Goal: Information Seeking & Learning: Learn about a topic

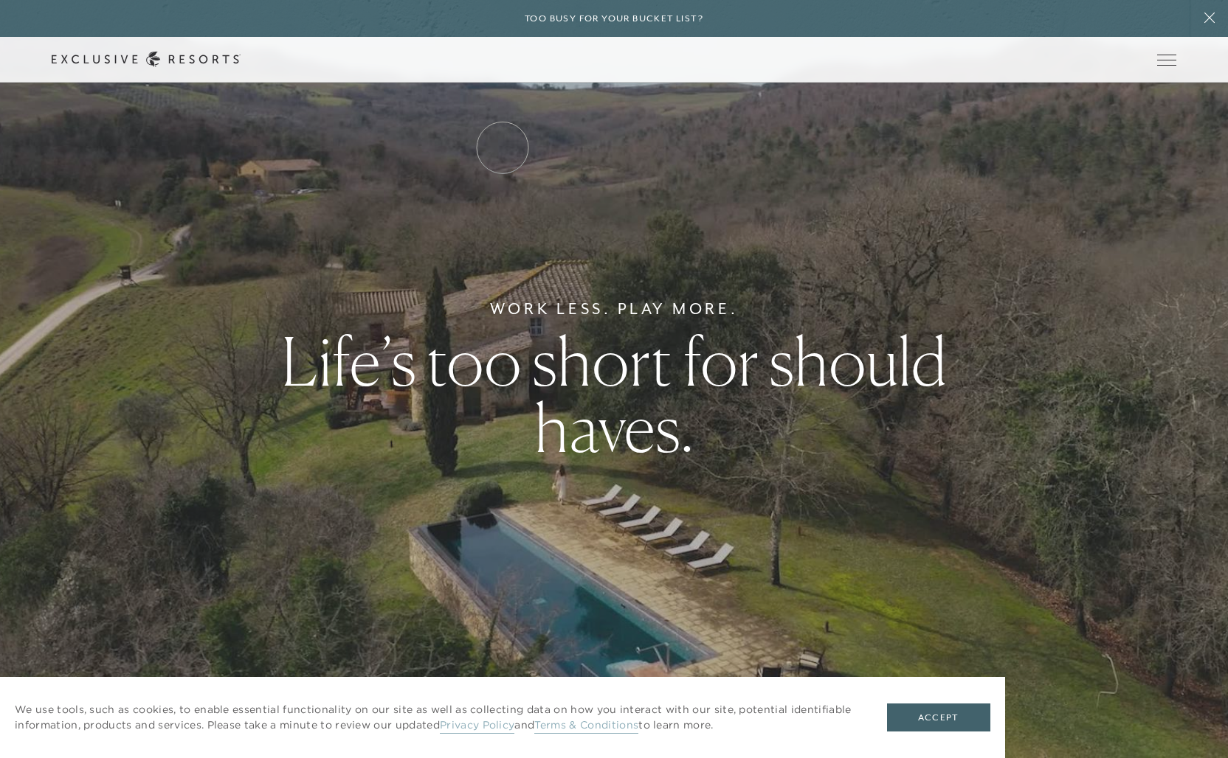
click at [0, 0] on link "Residence Collection" at bounding box center [0, 0] width 0 height 0
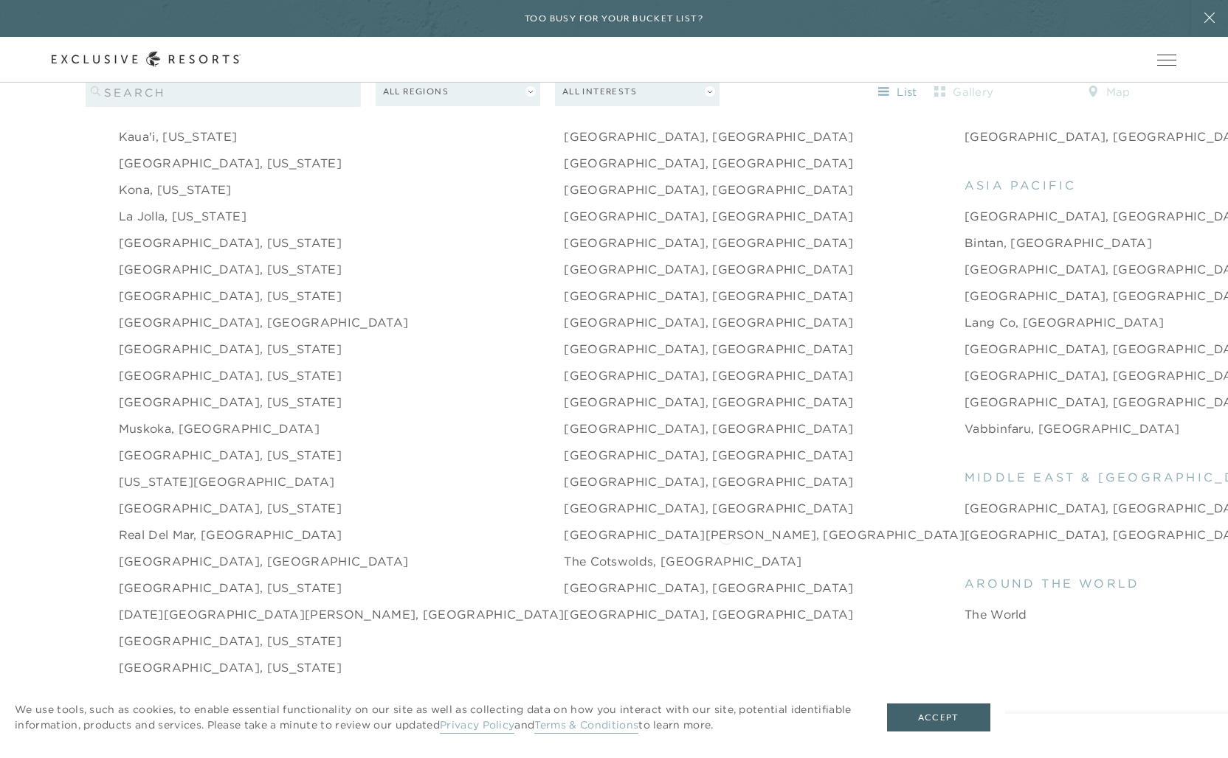
scroll to position [1989, 0]
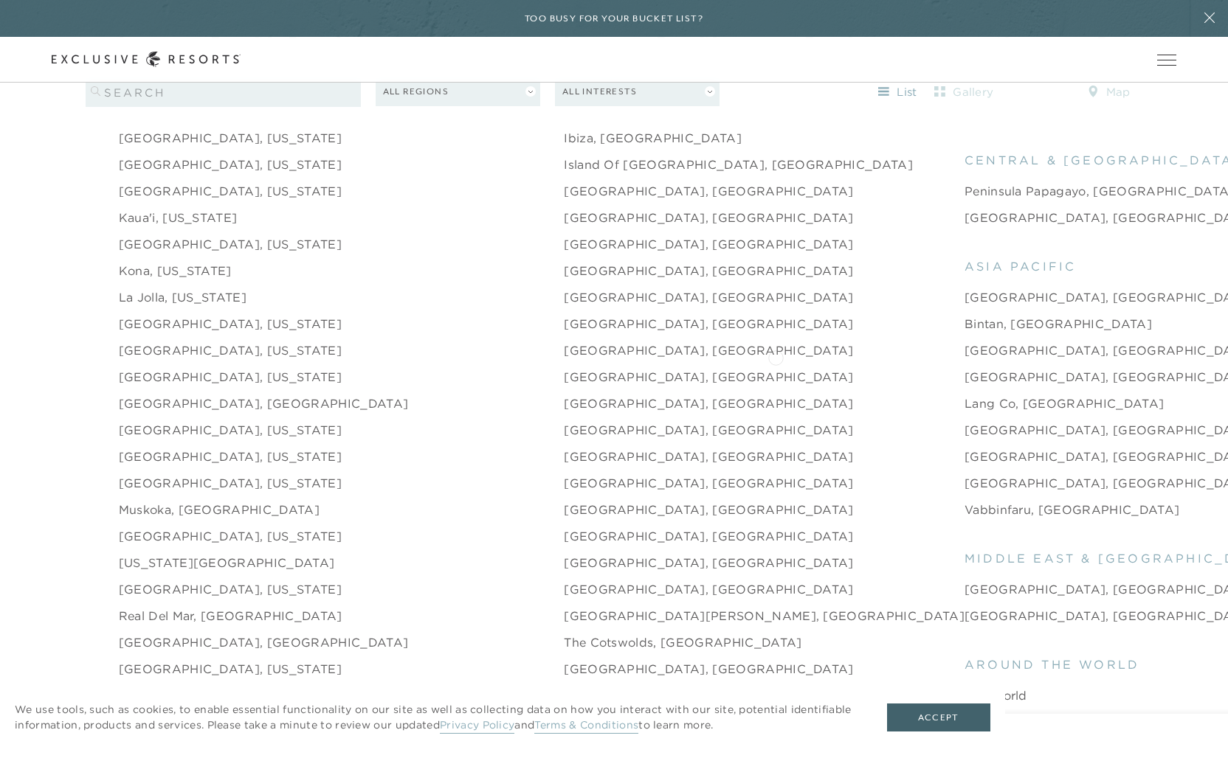
click at [964, 368] on link "[GEOGRAPHIC_DATA], [GEOGRAPHIC_DATA]" at bounding box center [1109, 377] width 290 height 18
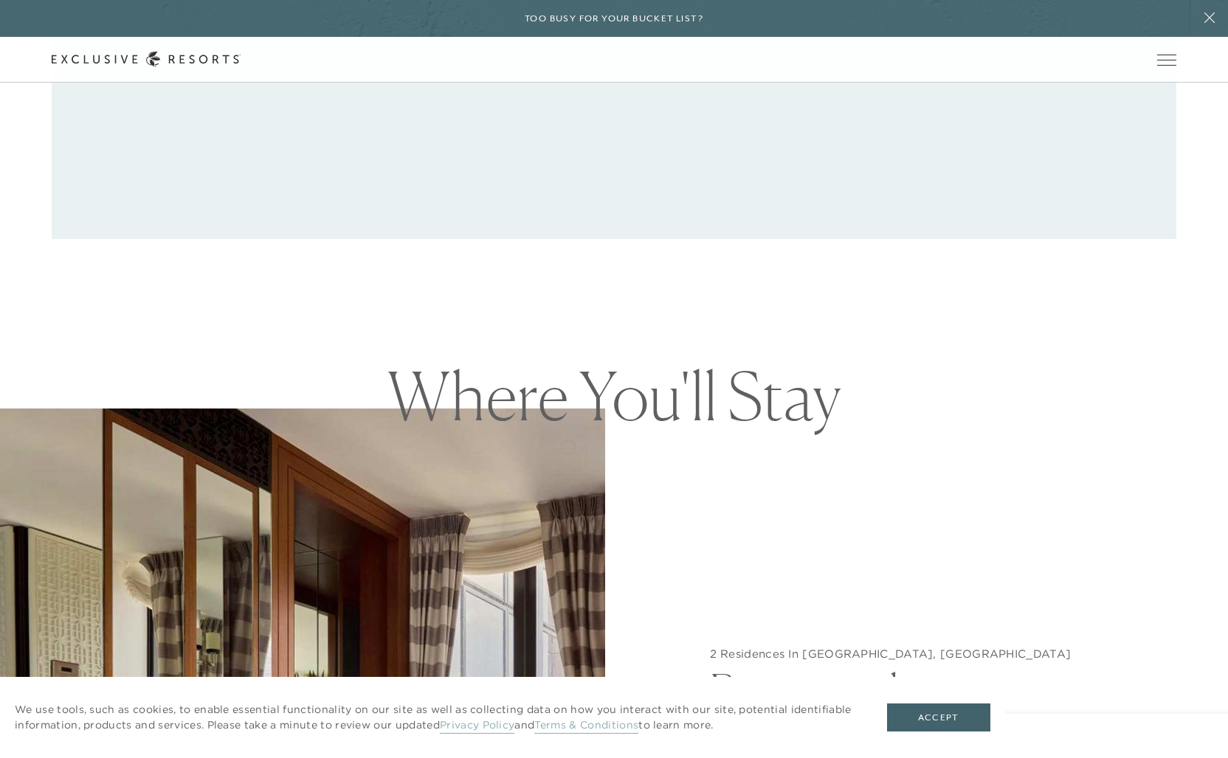
scroll to position [1630, 0]
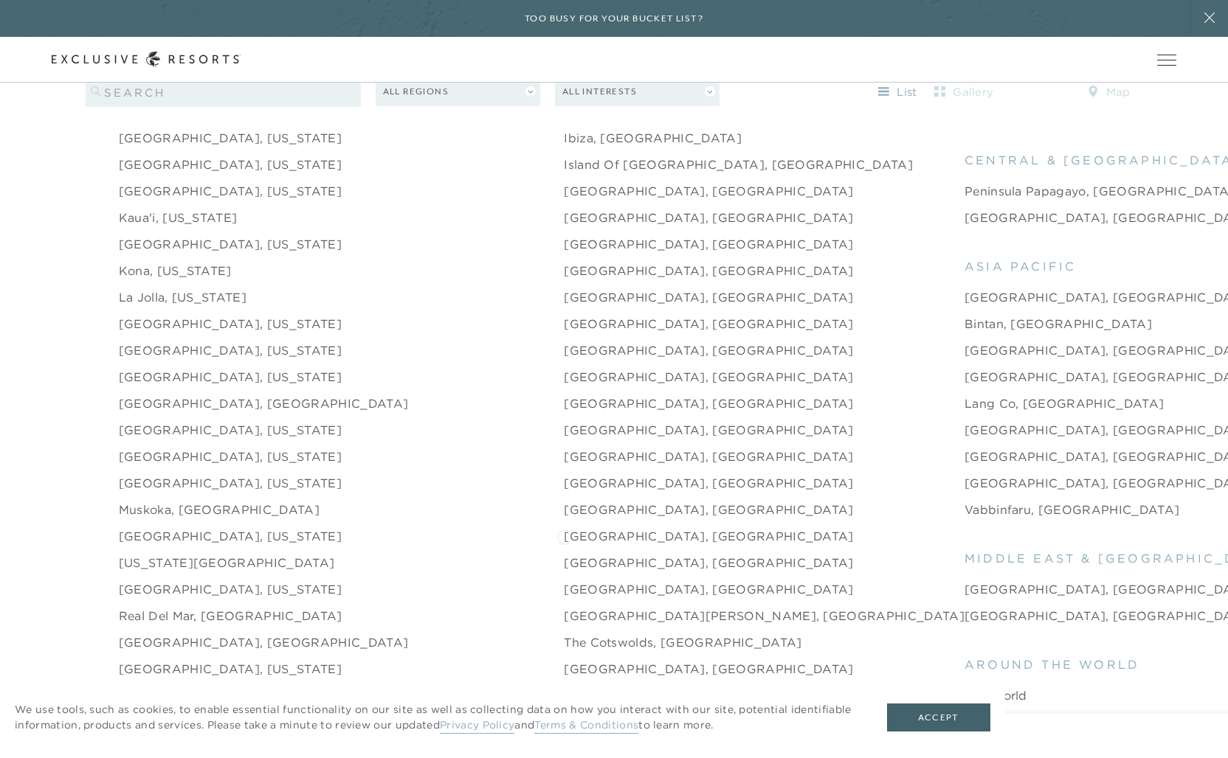
scroll to position [2079, 0]
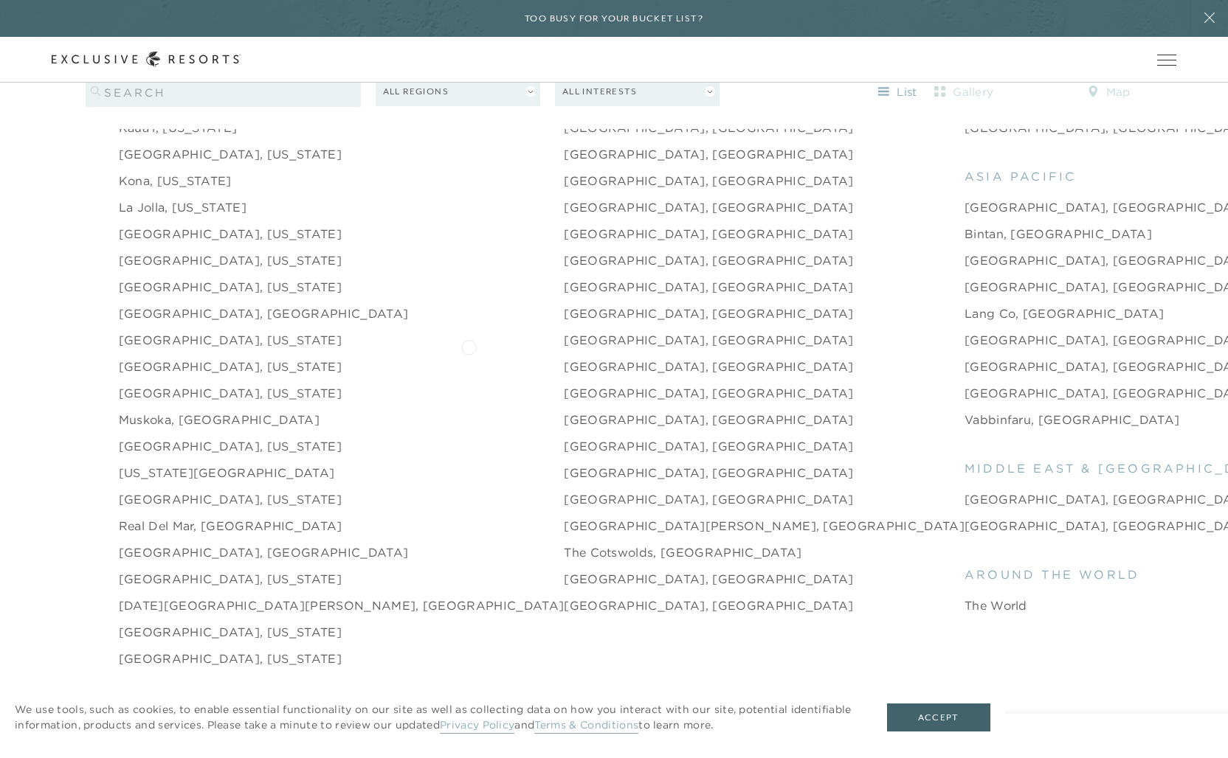
click at [564, 358] on link "[GEOGRAPHIC_DATA], [GEOGRAPHIC_DATA]" at bounding box center [709, 367] width 290 height 18
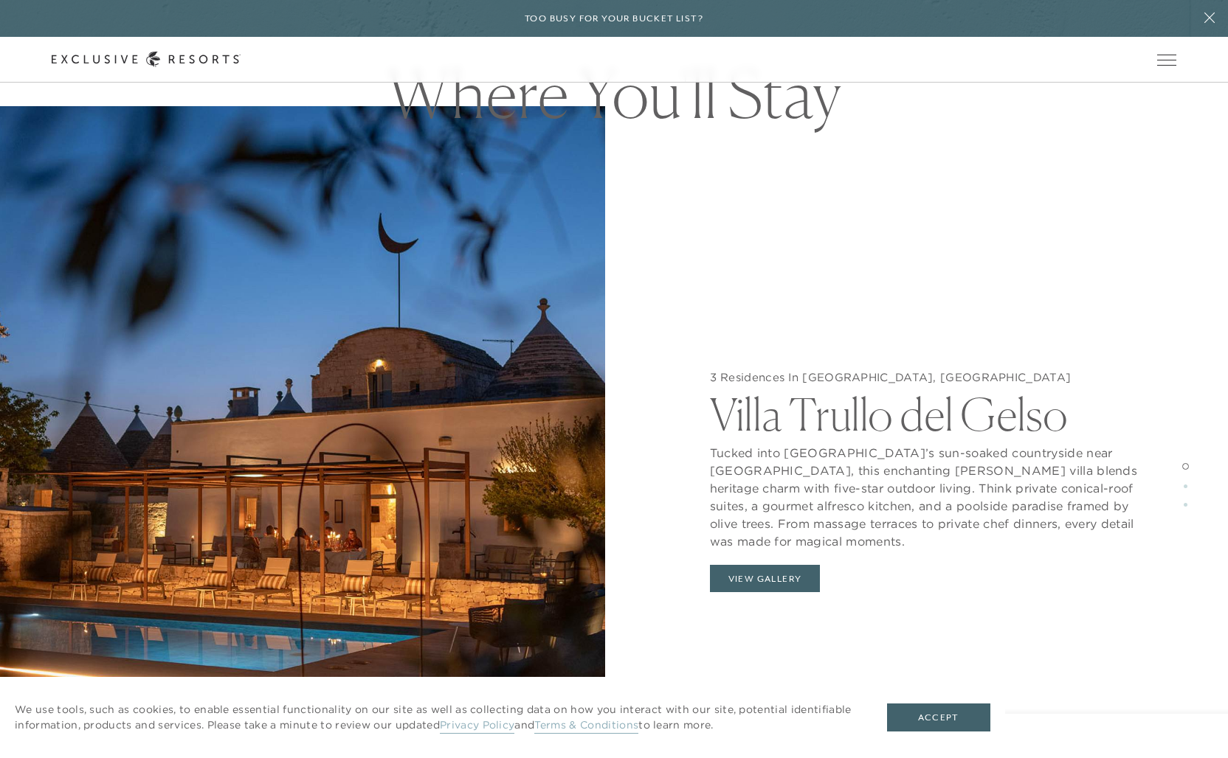
scroll to position [1623, 0]
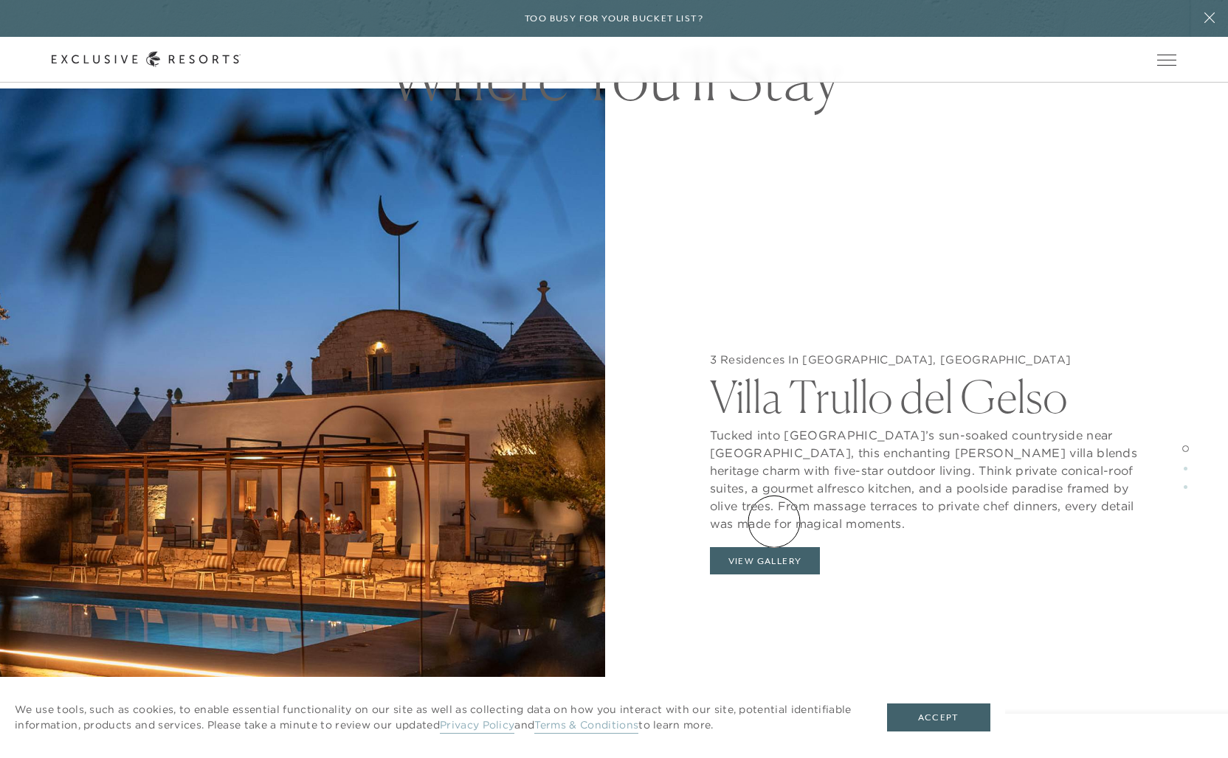
click at [774, 547] on button "View Gallery" at bounding box center [765, 561] width 111 height 28
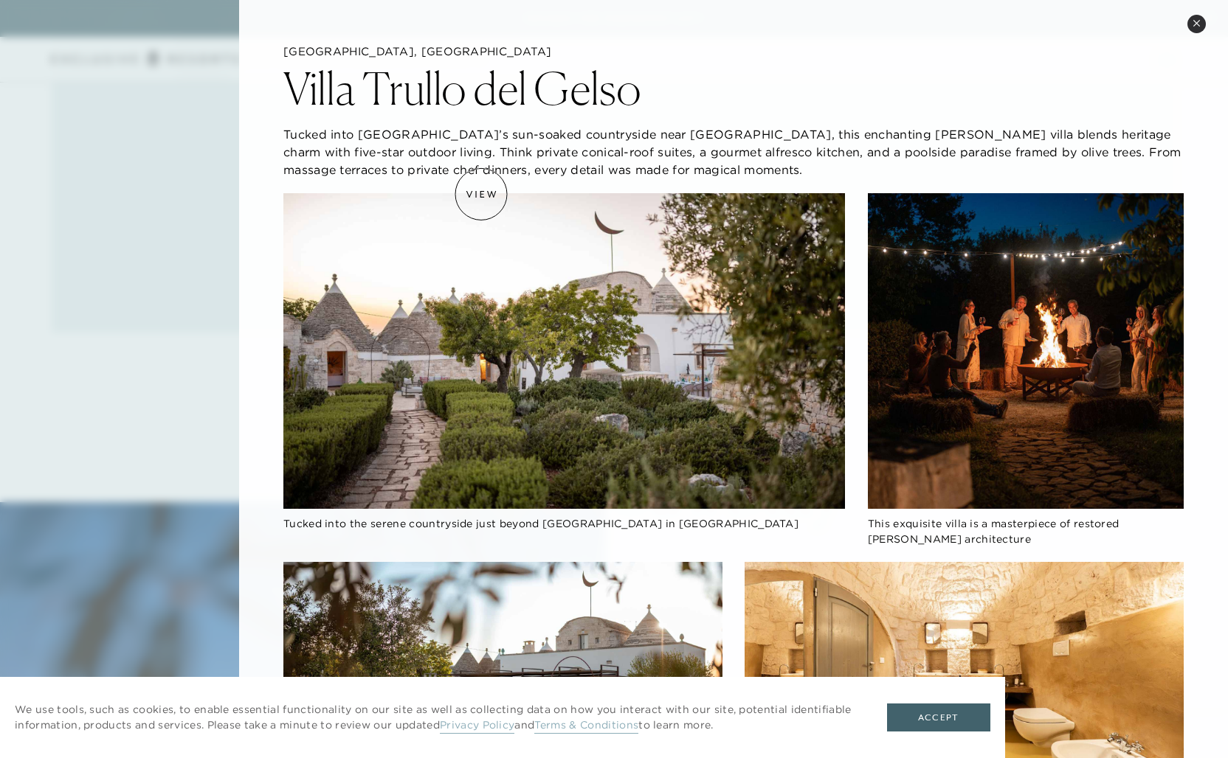
scroll to position [1133, 0]
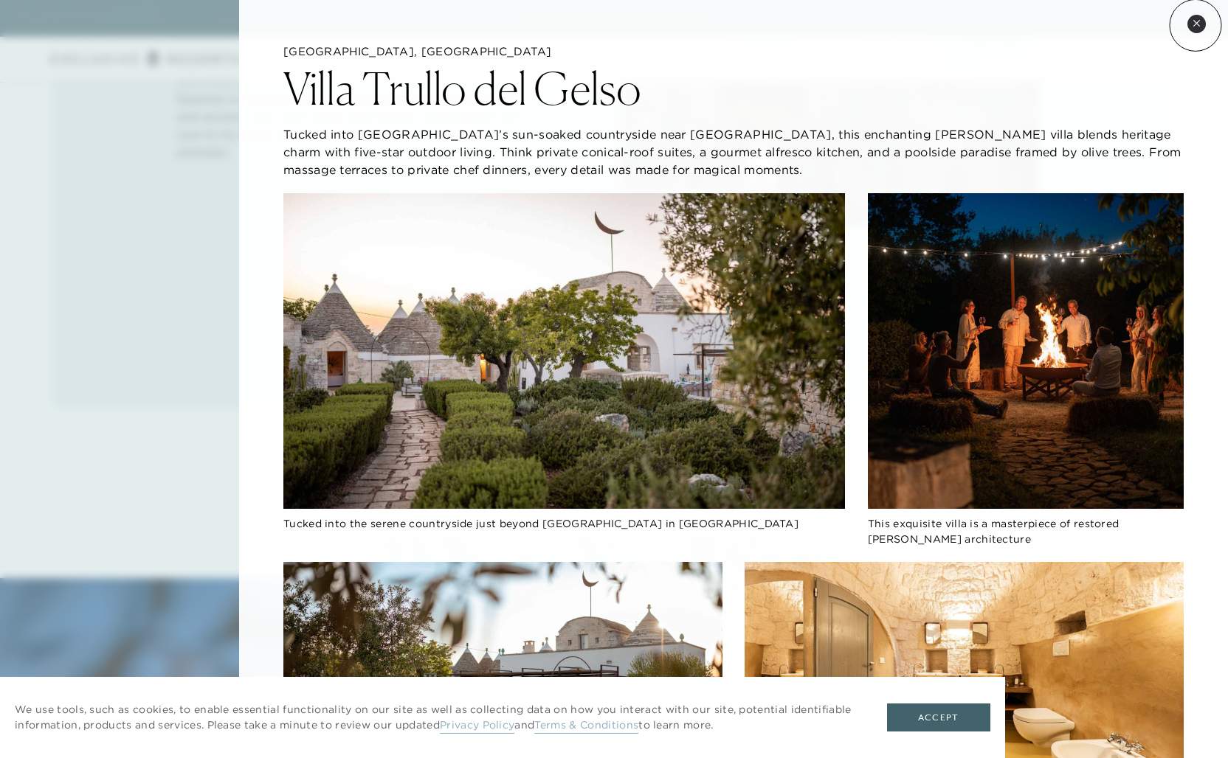
click at [1195, 25] on icon at bounding box center [1196, 23] width 8 height 8
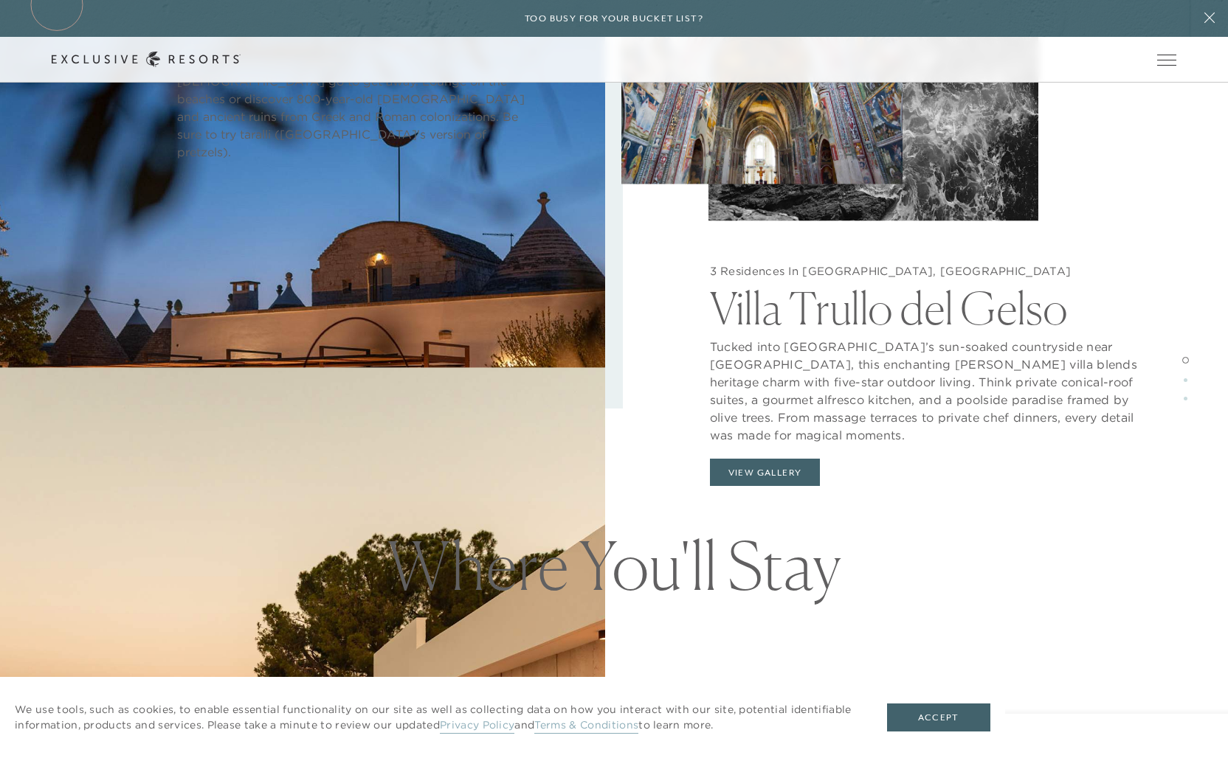
scroll to position [2079, 0]
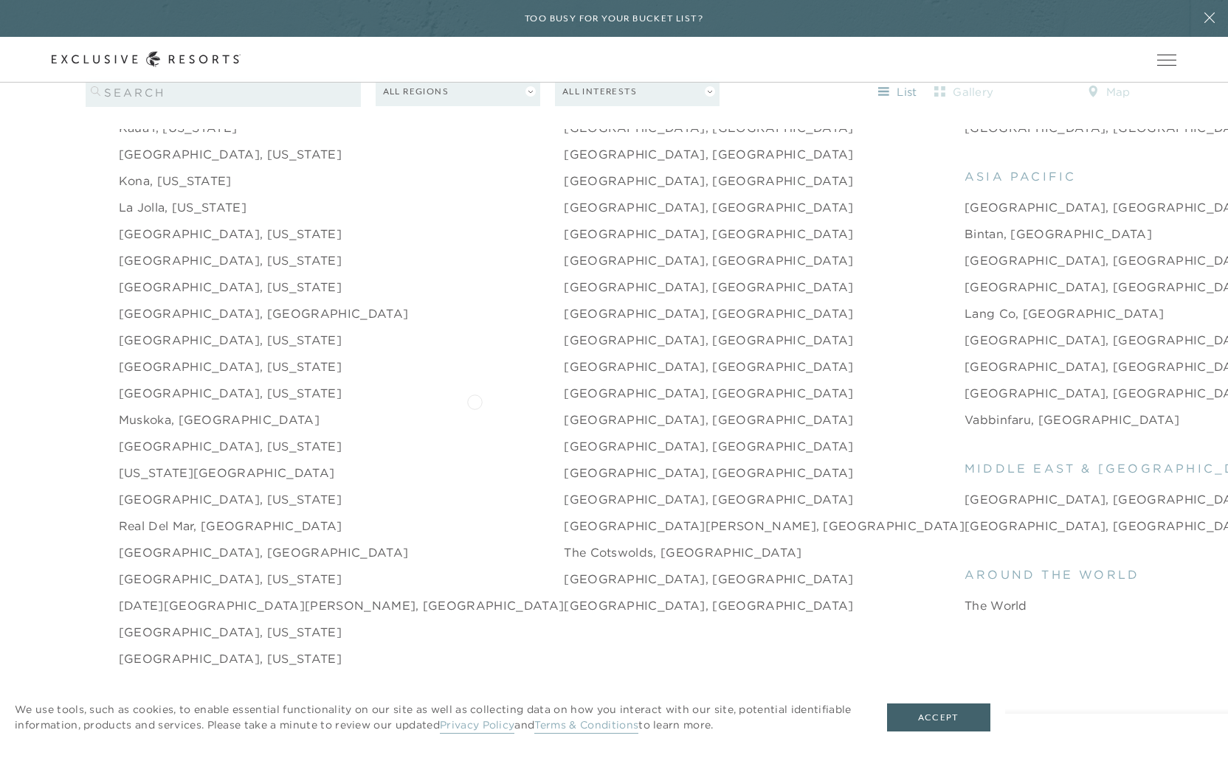
click at [564, 411] on link "[GEOGRAPHIC_DATA], [GEOGRAPHIC_DATA]" at bounding box center [709, 420] width 290 height 18
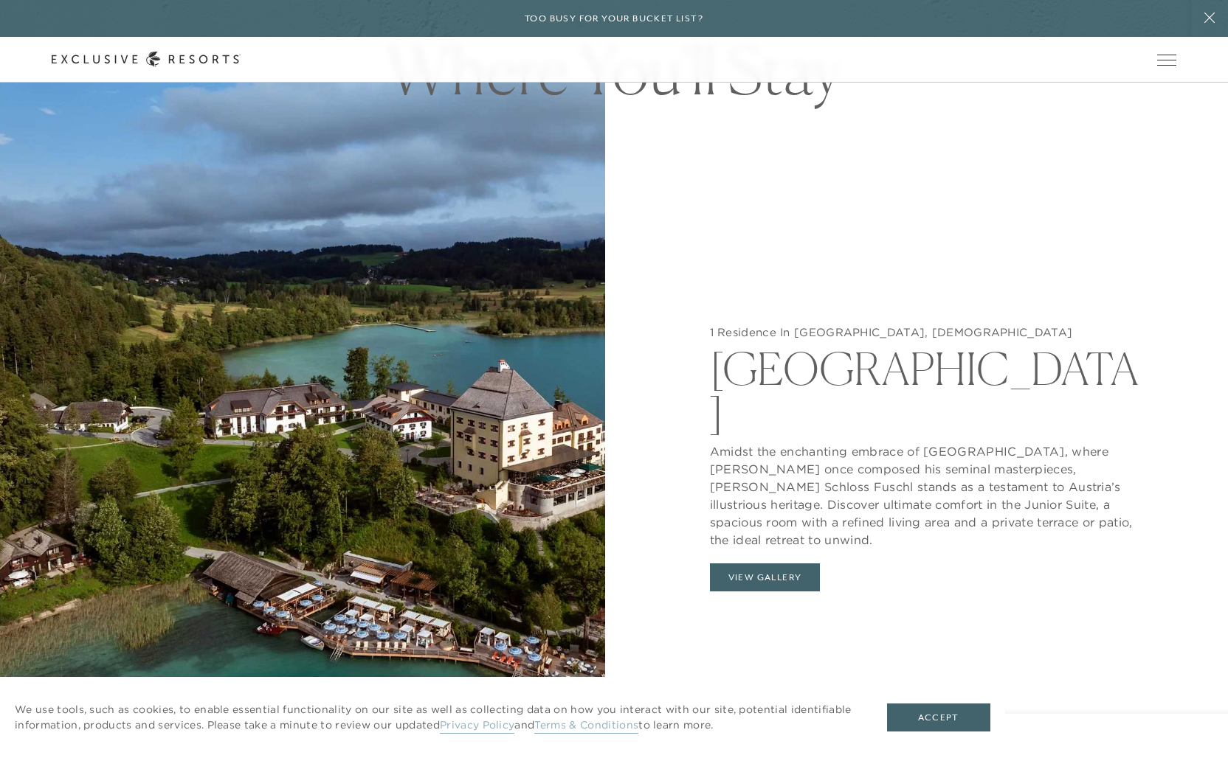
scroll to position [1611, 0]
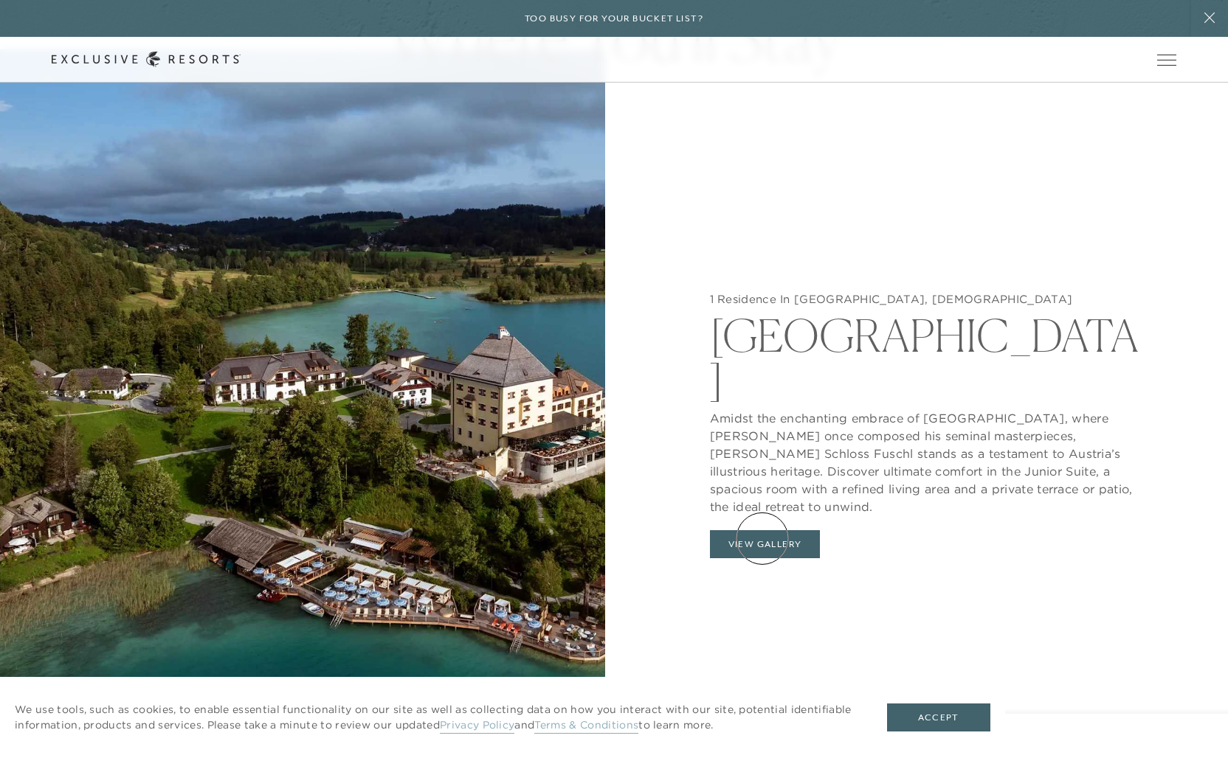
click at [762, 539] on button "View Gallery" at bounding box center [765, 544] width 111 height 28
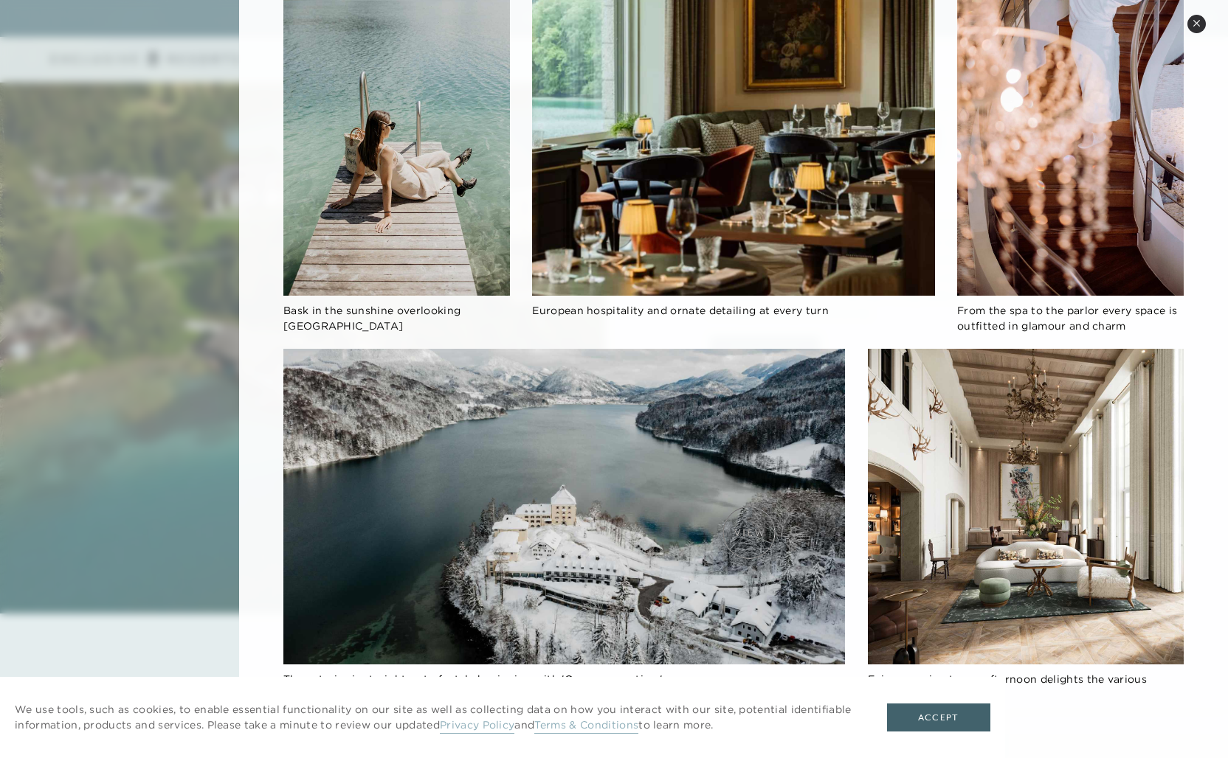
scroll to position [1889, 0]
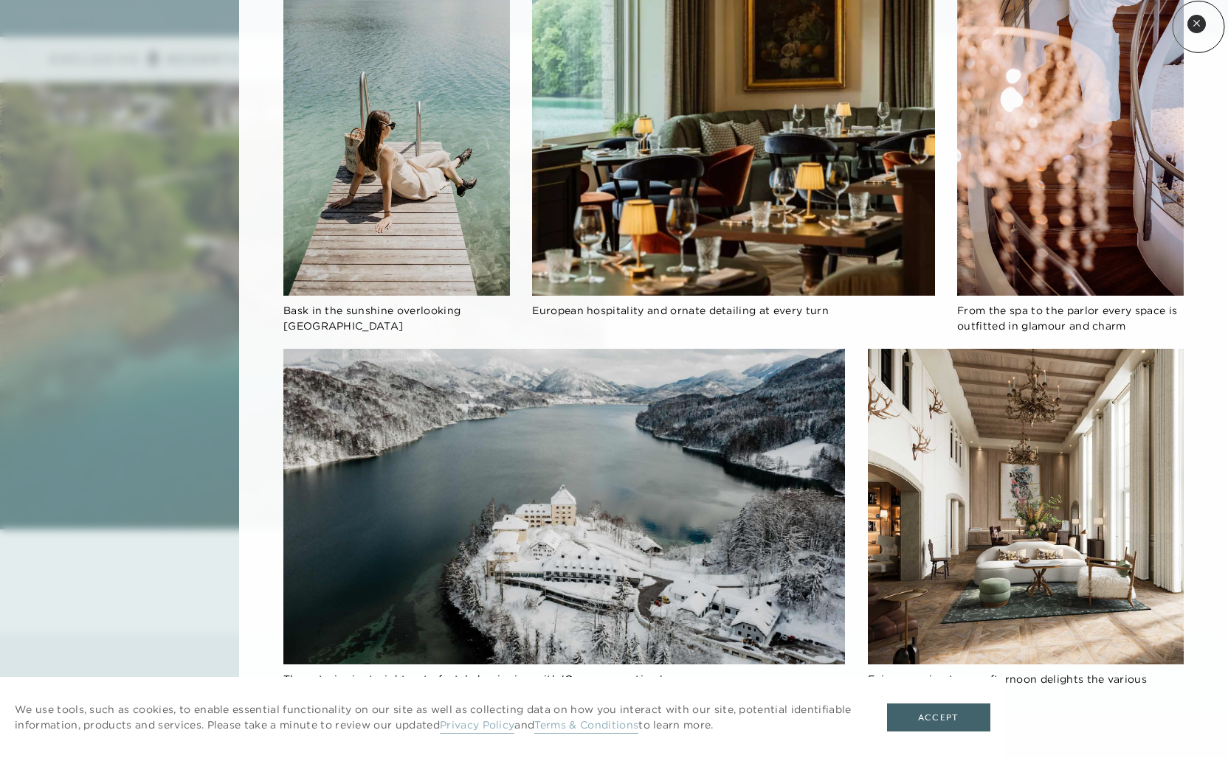
click at [1198, 27] on icon at bounding box center [1196, 23] width 8 height 8
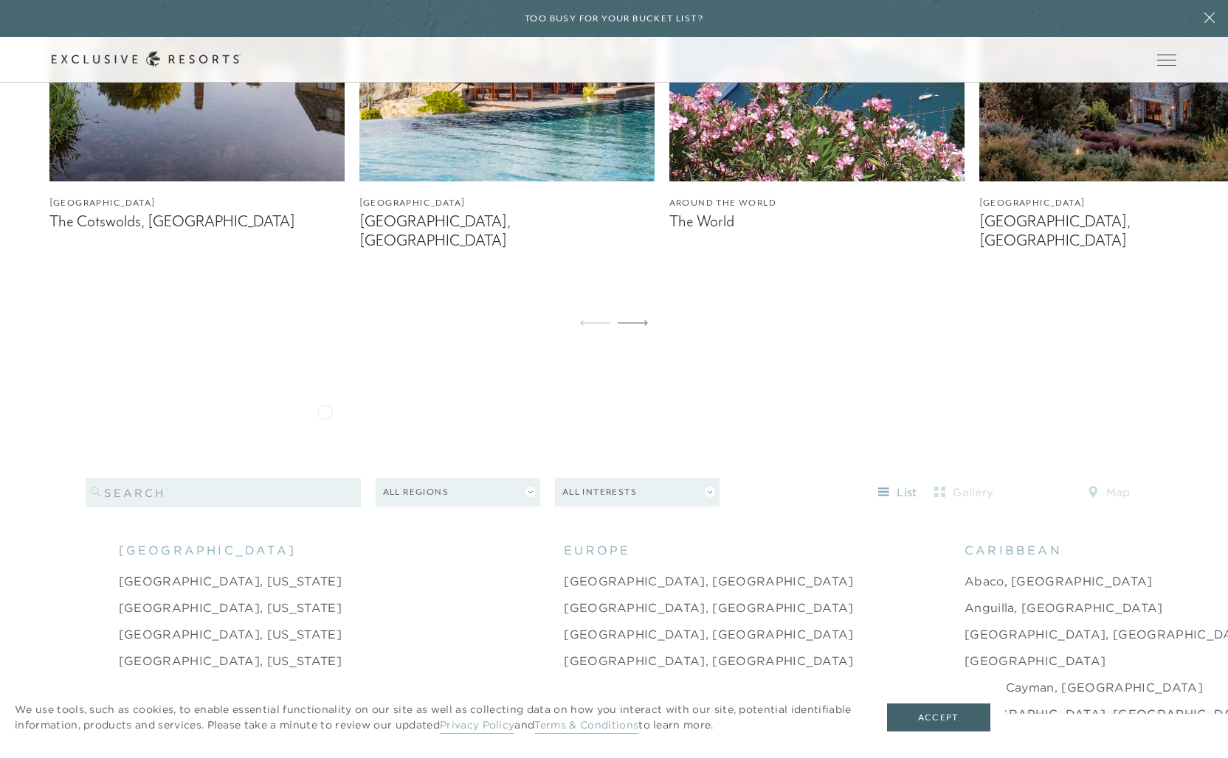
scroll to position [1051, 0]
